Goal: Task Accomplishment & Management: Use online tool/utility

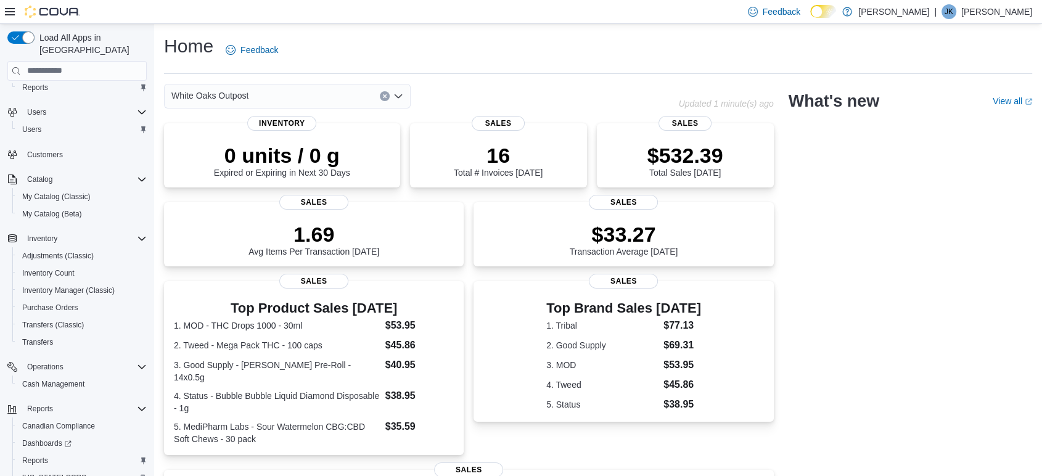
scroll to position [81, 0]
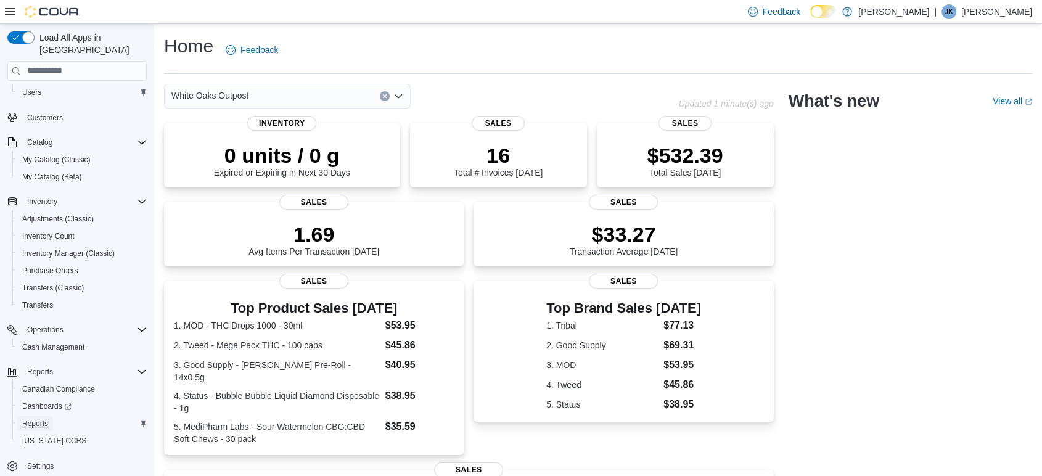
click at [41, 416] on span "Reports" at bounding box center [35, 423] width 26 height 15
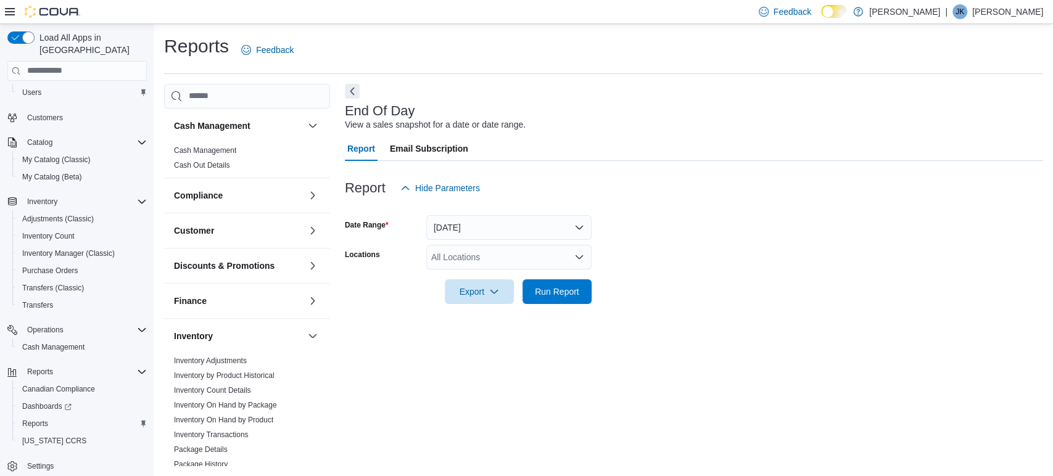
click at [467, 259] on div "All Locations" at bounding box center [508, 257] width 165 height 25
type input "***"
click at [491, 280] on span "White Oaks Outpost" at bounding box center [491, 278] width 77 height 12
click at [658, 195] on div "Report Hide Parameters" at bounding box center [694, 188] width 698 height 25
click at [570, 287] on span "Run Report" at bounding box center [557, 291] width 44 height 12
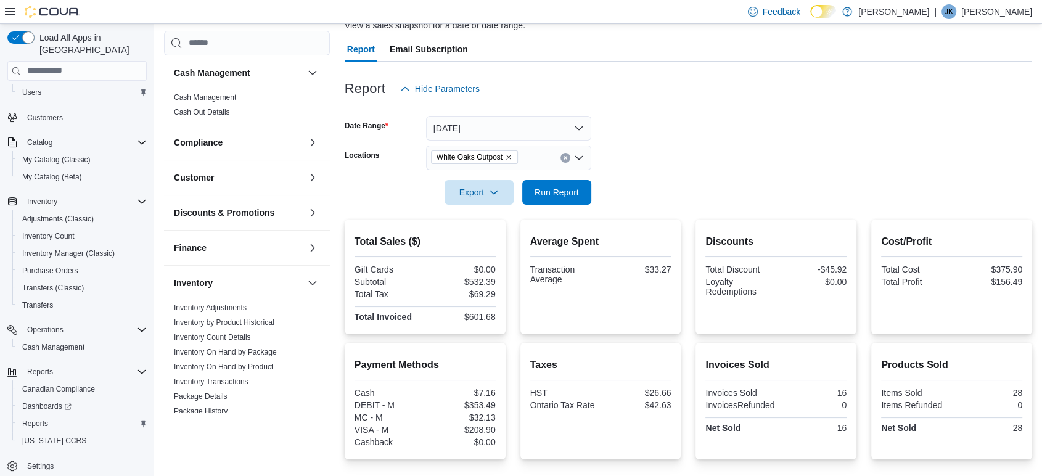
scroll to position [184, 0]
